Goal: Communication & Community: Answer question/provide support

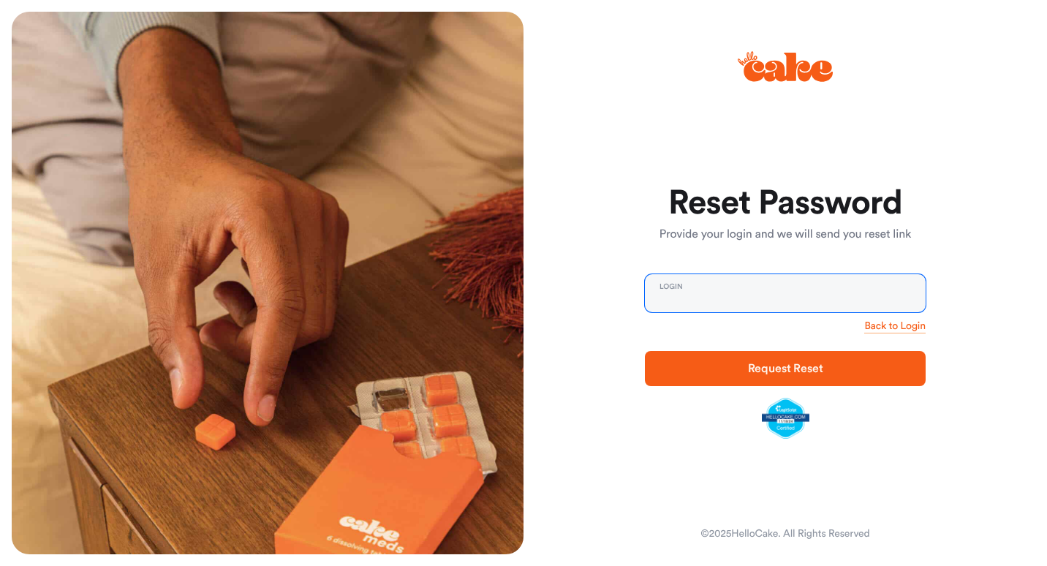
click at [757, 287] on input "email" at bounding box center [785, 293] width 281 height 38
type input "**********"
click at [779, 366] on span "Request Reset" at bounding box center [785, 369] width 75 height 12
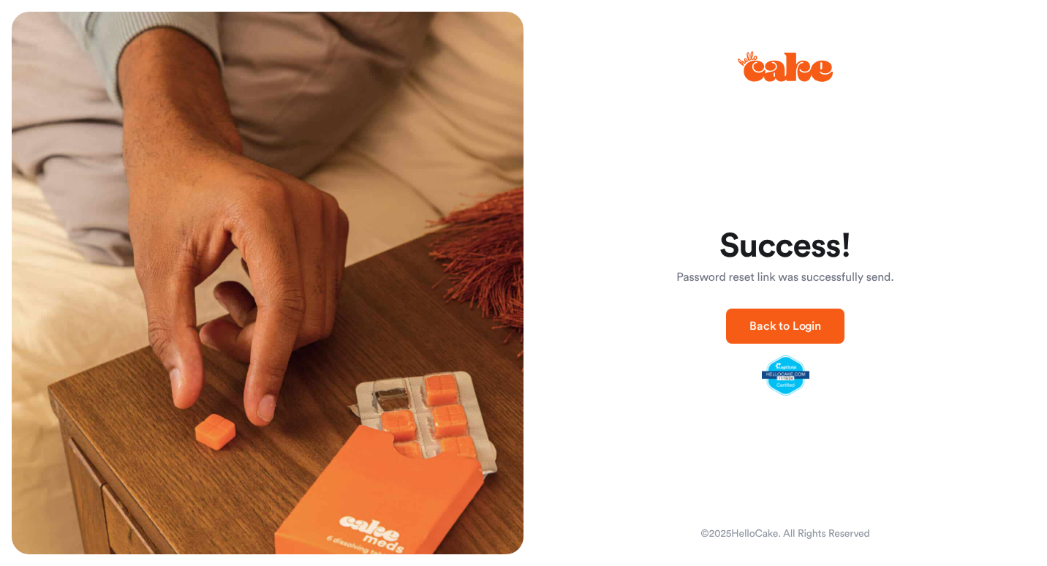
click at [793, 330] on span "Back to Login" at bounding box center [785, 326] width 72 height 12
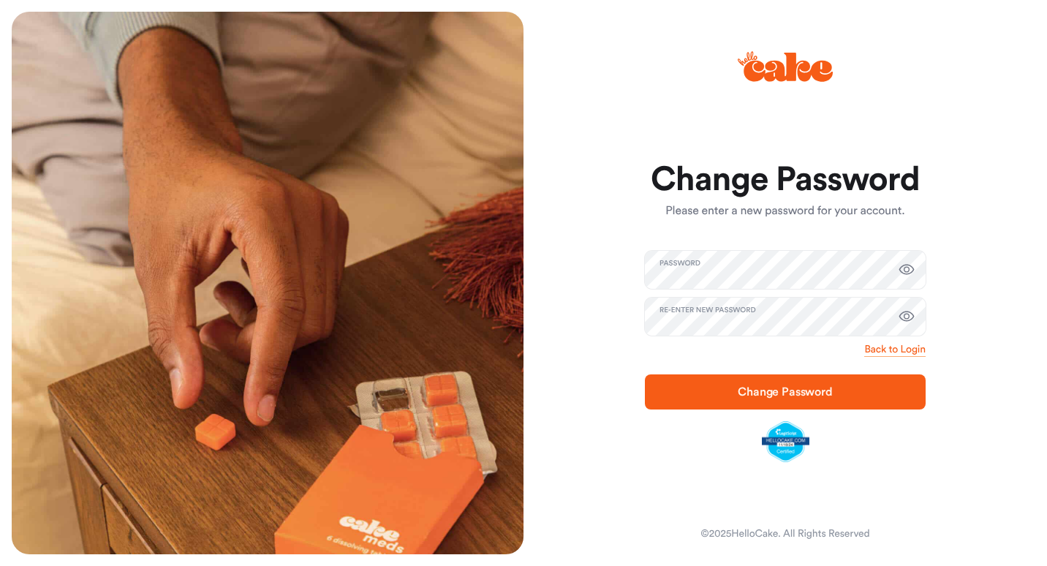
click at [909, 380] on button "Change Password" at bounding box center [785, 391] width 281 height 35
click at [787, 388] on span "Change Password" at bounding box center [785, 392] width 95 height 12
click at [821, 389] on span "Change Password" at bounding box center [785, 392] width 95 height 12
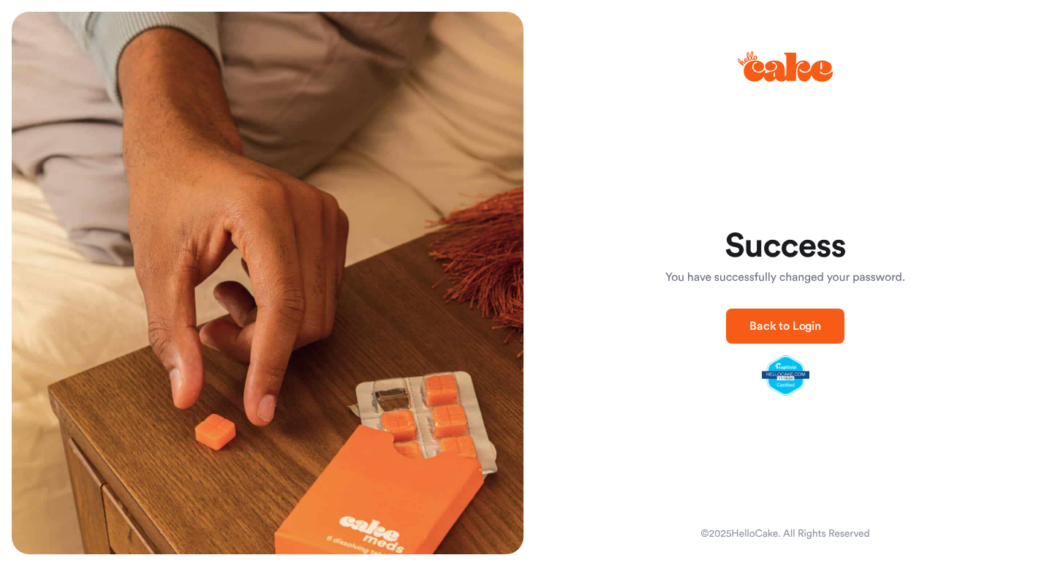
click at [795, 328] on span "Back to Login" at bounding box center [785, 326] width 72 height 12
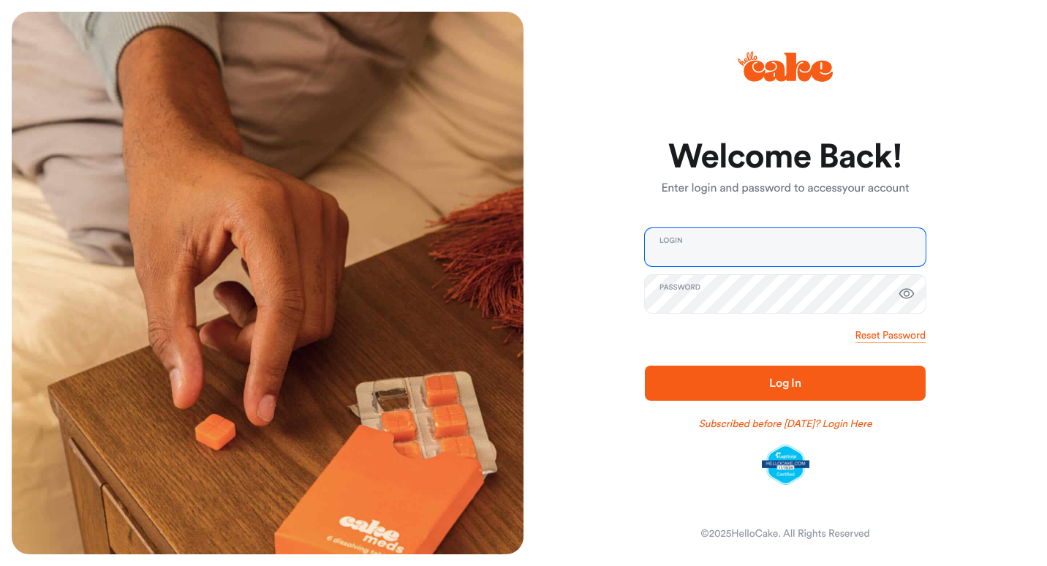
click at [782, 249] on input "email" at bounding box center [785, 247] width 281 height 38
type input "**********"
click at [825, 387] on span "Log In" at bounding box center [785, 383] width 234 height 18
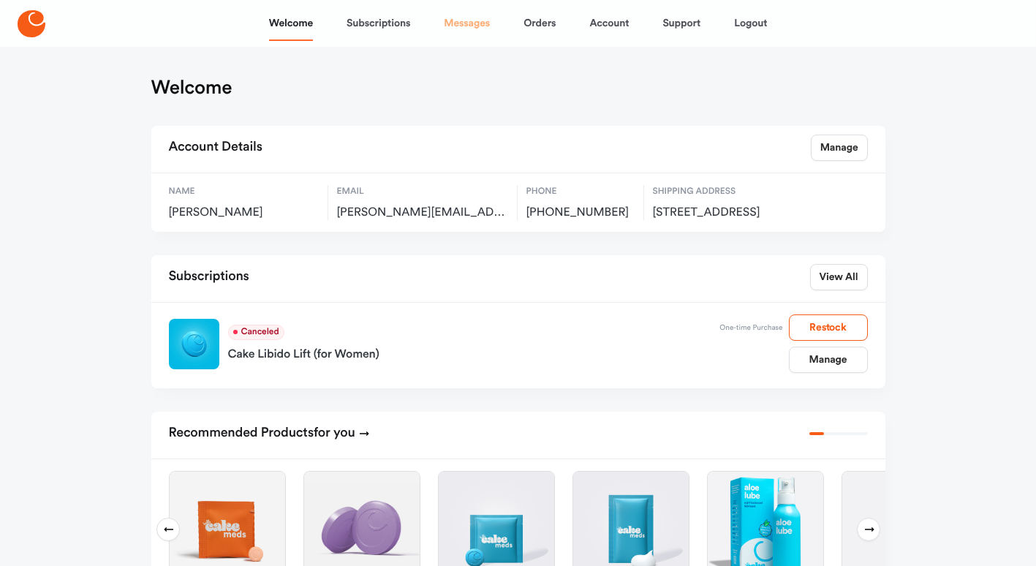
click at [477, 15] on link "Messages" at bounding box center [467, 23] width 46 height 35
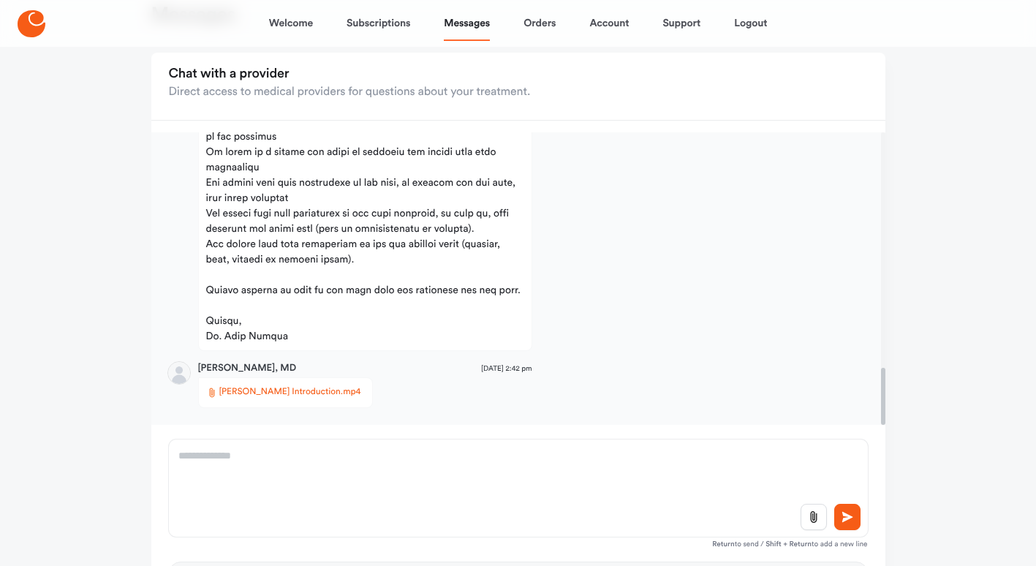
scroll to position [146, 0]
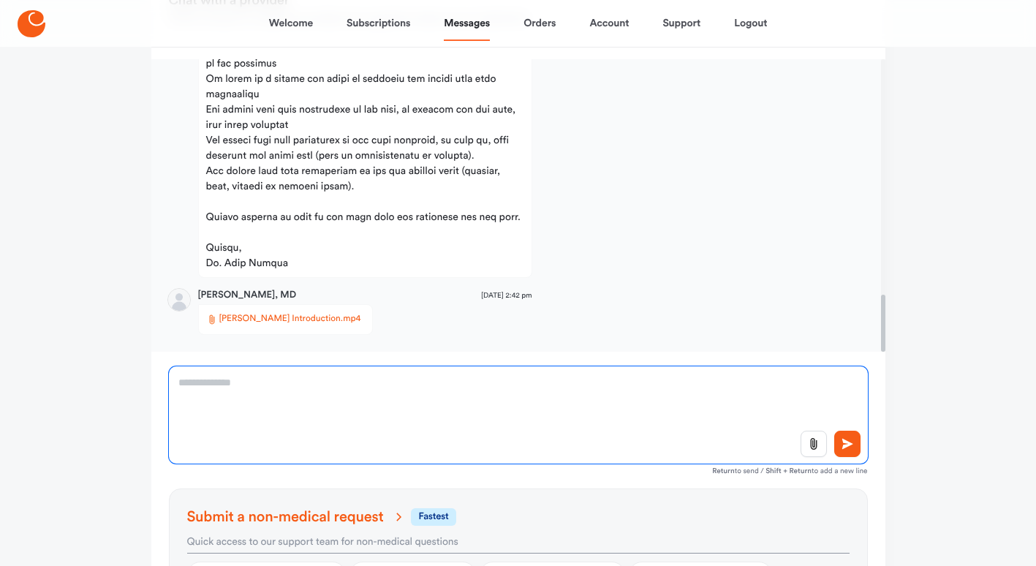
click at [370, 379] on textarea at bounding box center [518, 414] width 699 height 97
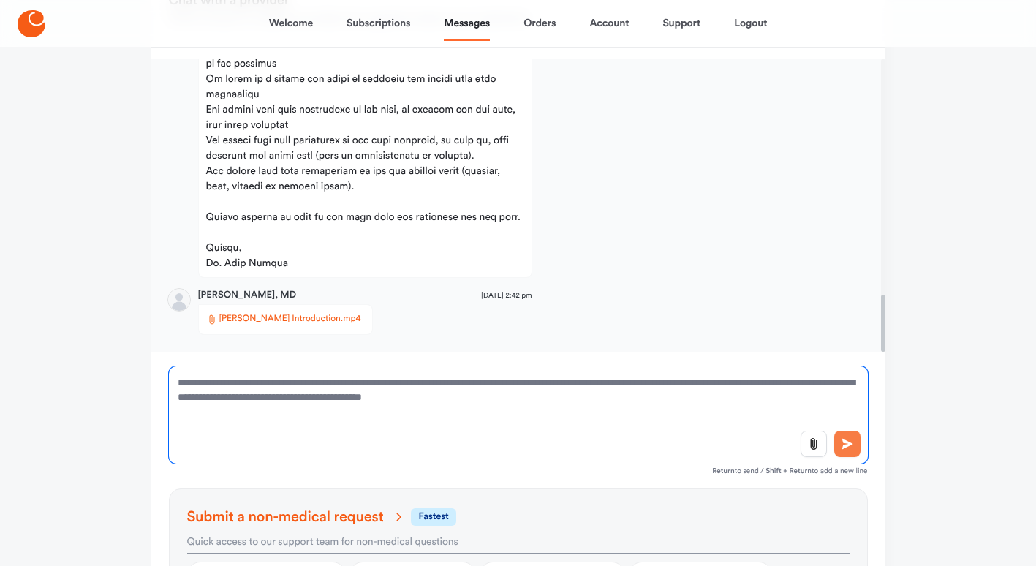
type textarea "**********"
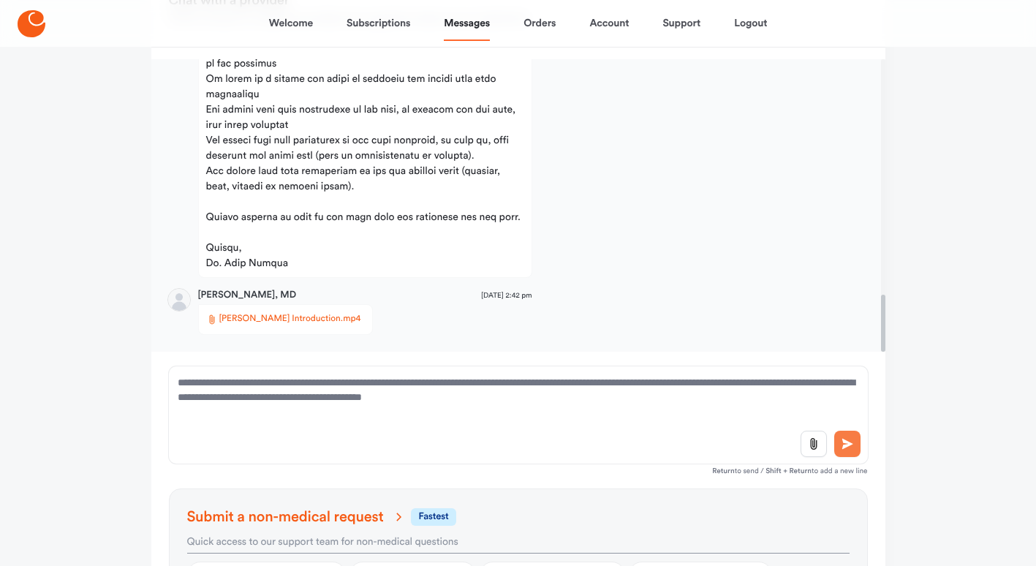
click at [847, 450] on button at bounding box center [847, 444] width 26 height 26
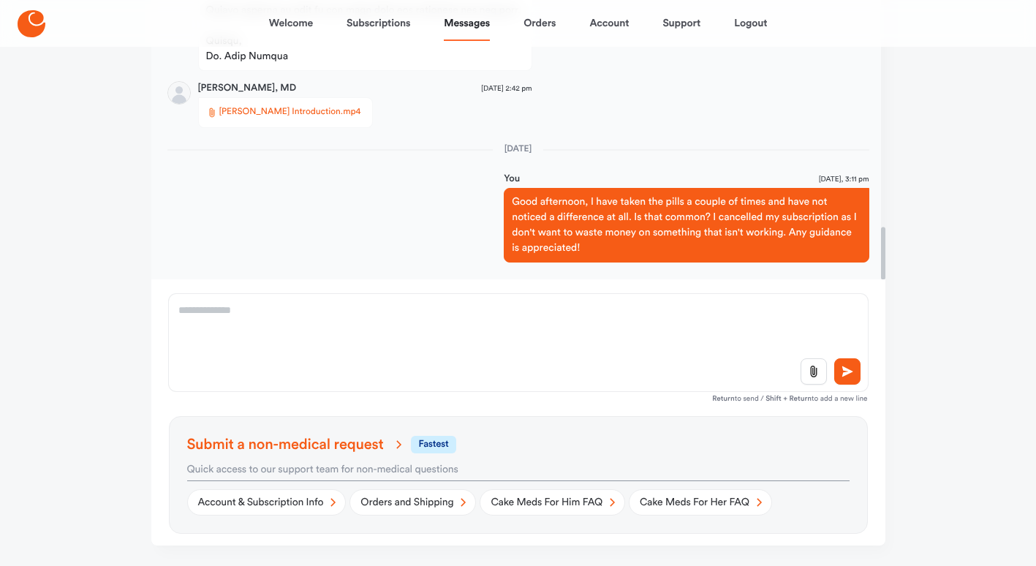
scroll to position [219, 0]
